Goal: Information Seeking & Learning: Find specific page/section

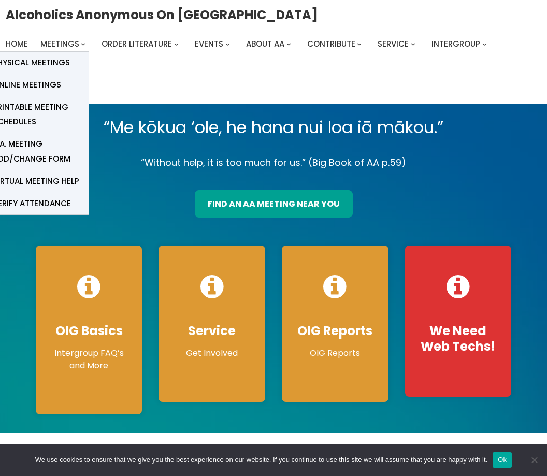
click at [28, 86] on span "Online Meetings" at bounding box center [27, 85] width 68 height 14
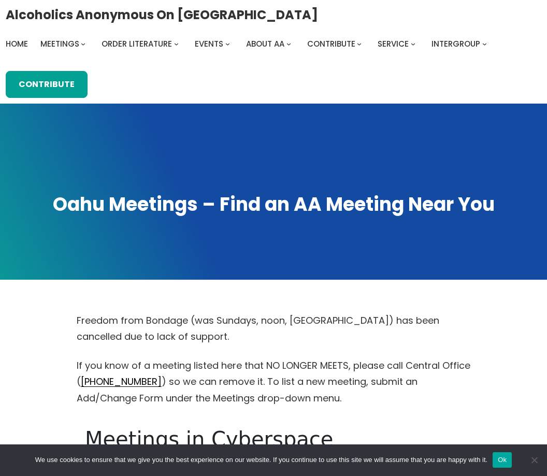
click at [64, 59] on div "Alcoholics Anonymous on Oahu Home Meetings Physical Meetings Online Meetings Pr…" at bounding box center [274, 52] width 536 height 92
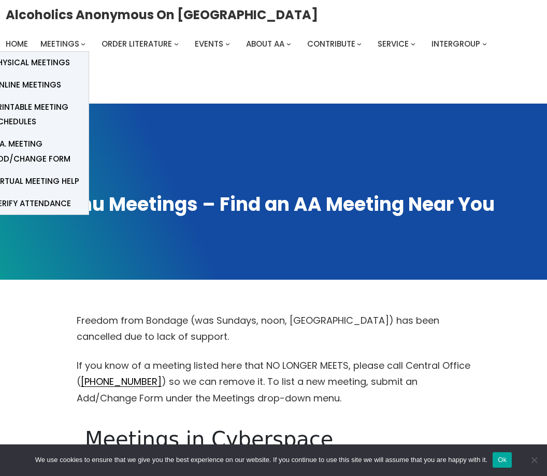
click at [26, 89] on span "Online Meetings" at bounding box center [27, 85] width 68 height 14
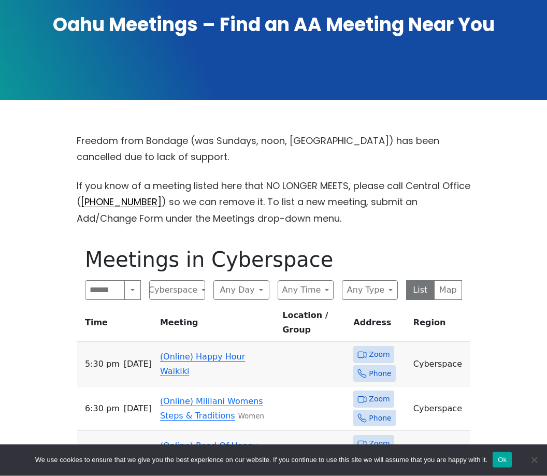
scroll to position [180, 0]
click at [374, 346] on span "Zoom" at bounding box center [373, 354] width 40 height 17
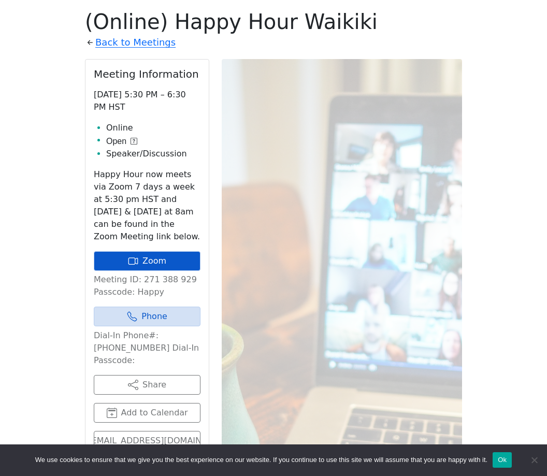
click at [121, 264] on link "Zoom" at bounding box center [147, 261] width 107 height 20
